Goal: Task Accomplishment & Management: Use online tool/utility

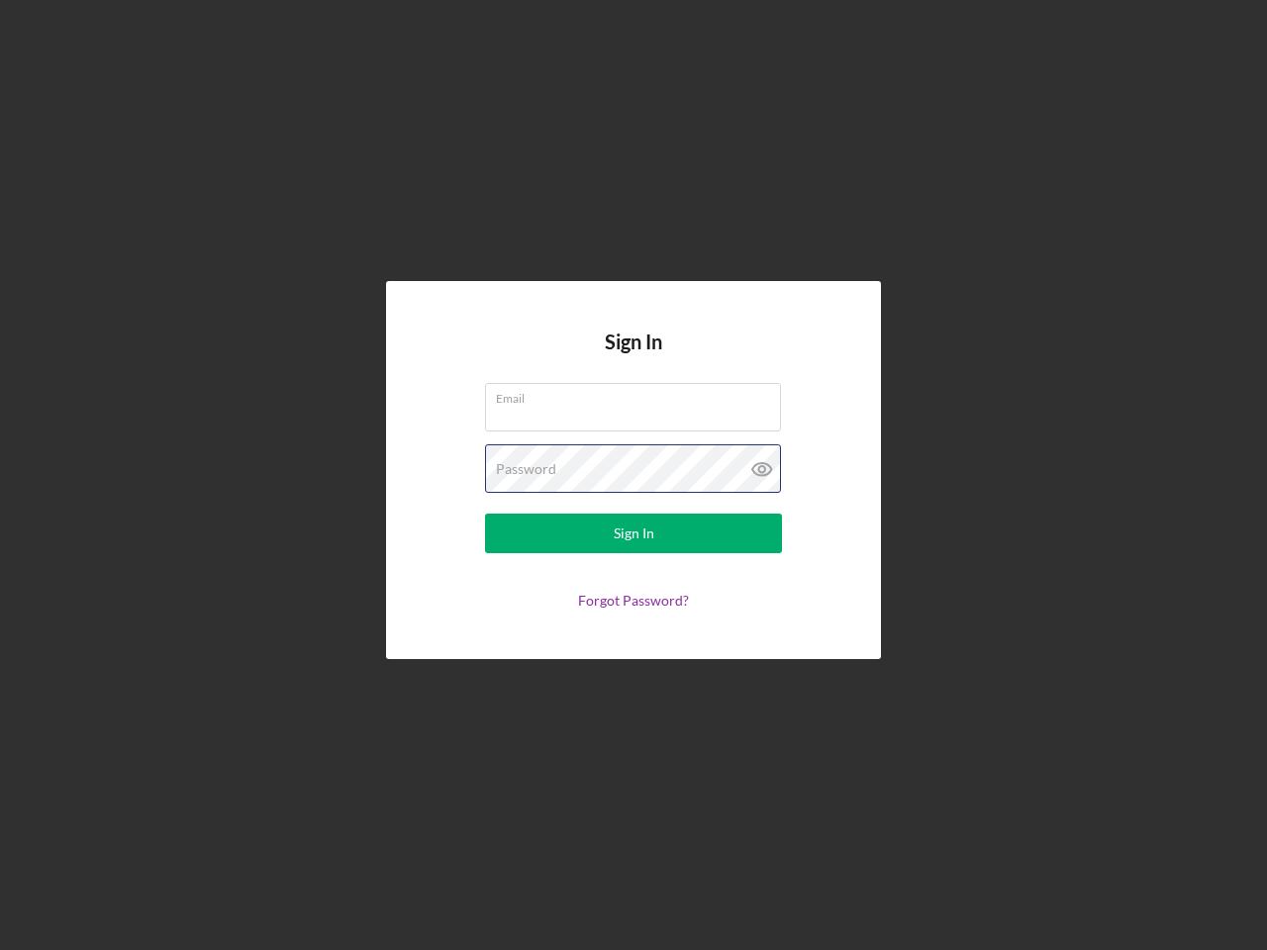
click at [633, 475] on div "Password" at bounding box center [633, 468] width 297 height 49
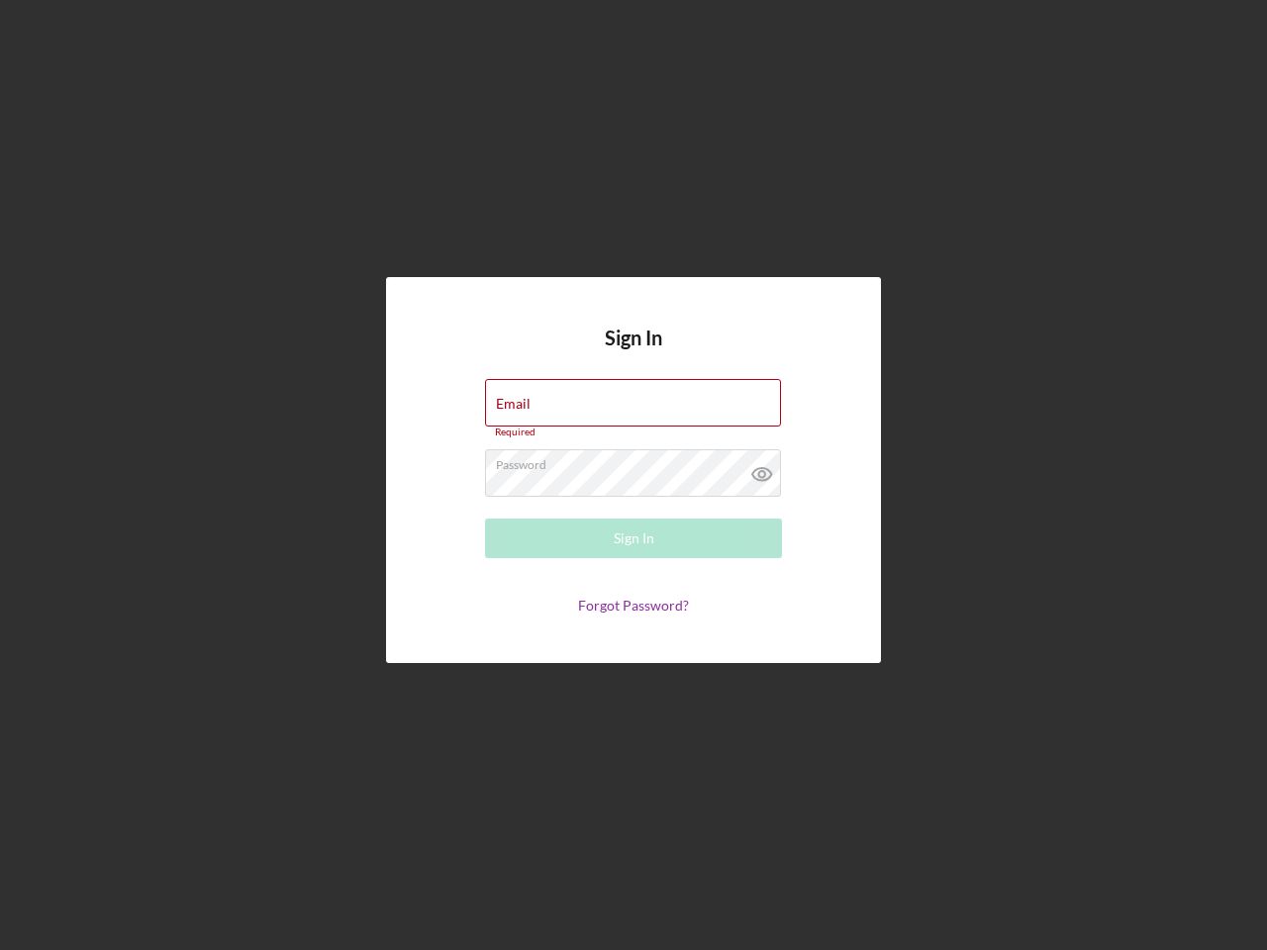
click at [762, 469] on icon at bounding box center [761, 473] width 49 height 49
